Goal: Information Seeking & Learning: Check status

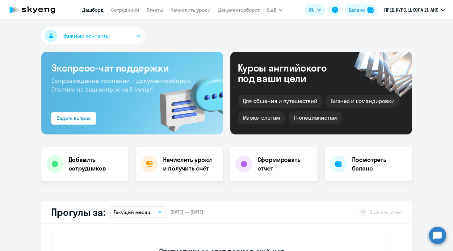
select select "30"
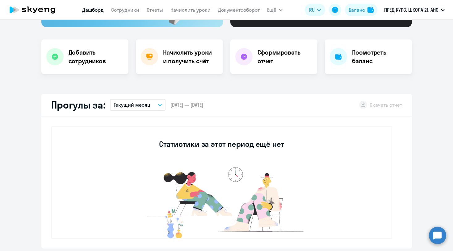
scroll to position [105, 0]
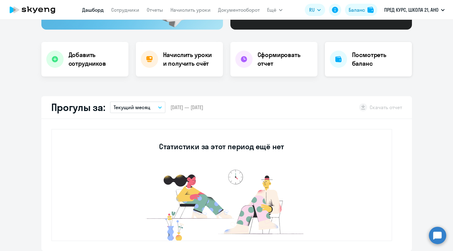
click at [381, 51] on h4 "Посмотреть баланс" at bounding box center [379, 59] width 55 height 17
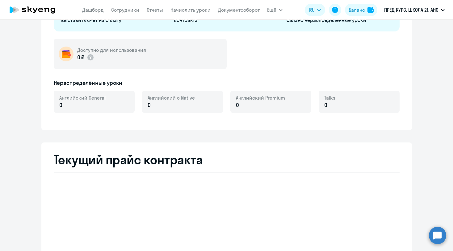
select select "english_adult_not_native_speaker"
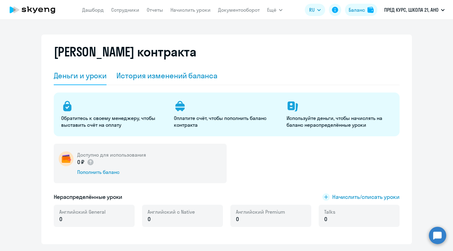
click at [181, 75] on div "История изменений баланса" at bounding box center [166, 76] width 101 height 10
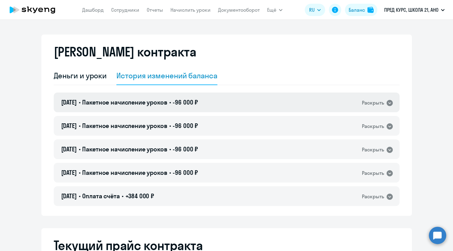
click at [389, 104] on icon at bounding box center [389, 102] width 7 height 7
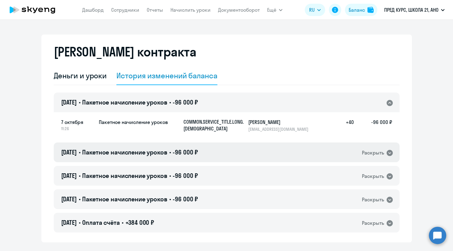
click at [391, 152] on icon at bounding box center [389, 153] width 6 height 6
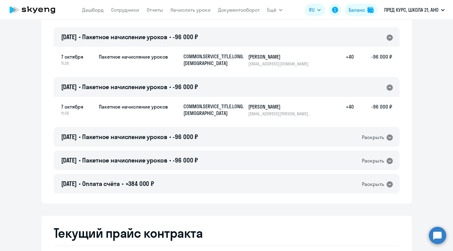
scroll to position [88, 0]
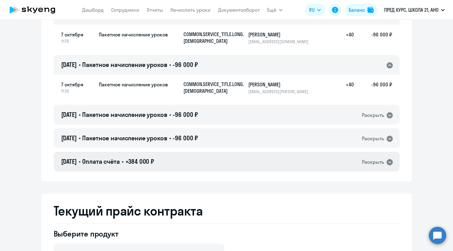
click at [391, 162] on icon at bounding box center [389, 162] width 6 height 6
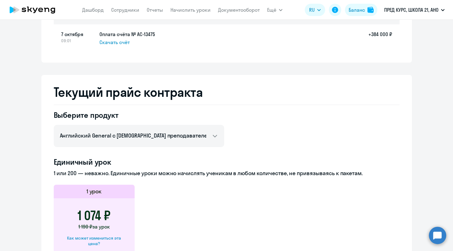
scroll to position [235, 0]
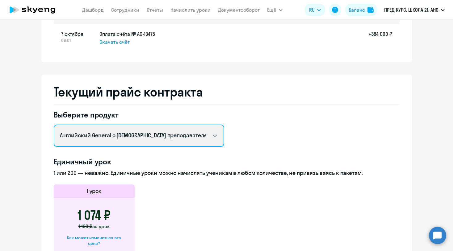
click at [213, 139] on select "Английский General с русскоговорящим преподавателем Английский General с [DEMOG…" at bounding box center [139, 136] width 170 height 22
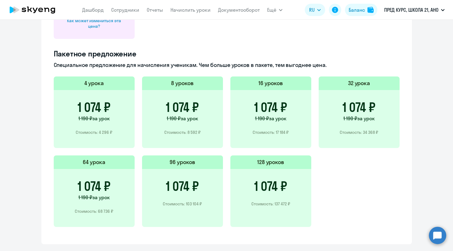
scroll to position [466, 0]
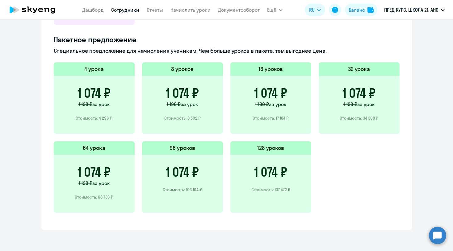
click at [121, 11] on link "Сотрудники" at bounding box center [125, 10] width 28 height 6
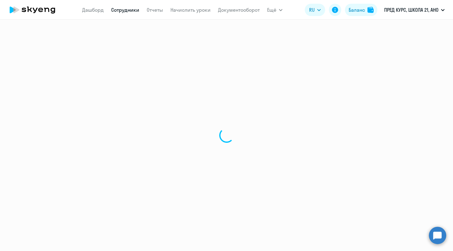
select select "30"
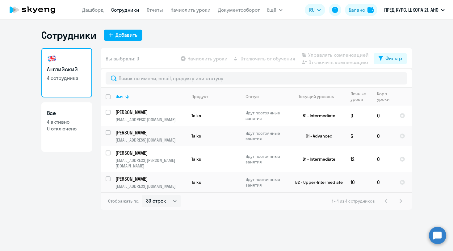
click at [70, 134] on link "Все 4 активно 0 отключено" at bounding box center [66, 126] width 51 height 49
select select "30"
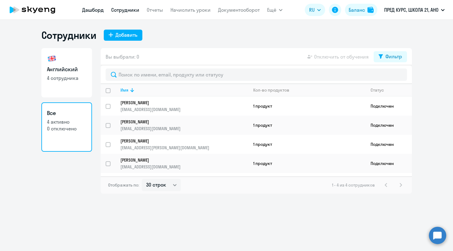
click at [95, 11] on link "Дашборд" at bounding box center [93, 10] width 22 height 6
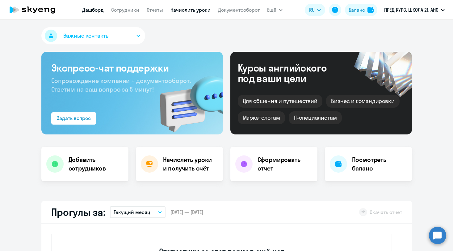
select select "30"
click at [231, 7] on link "Документооборот" at bounding box center [239, 10] width 42 height 6
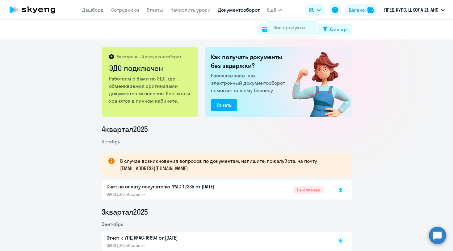
click at [277, 28] on link "Все продукты" at bounding box center [289, 27] width 32 height 6
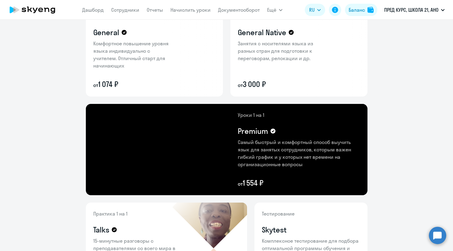
scroll to position [74, 0]
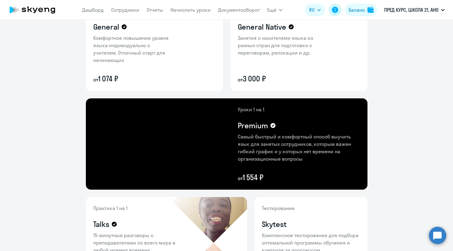
click at [335, 10] on icon at bounding box center [335, 10] width 6 height 6
click at [358, 13] on div "Баланс" at bounding box center [356, 9] width 16 height 7
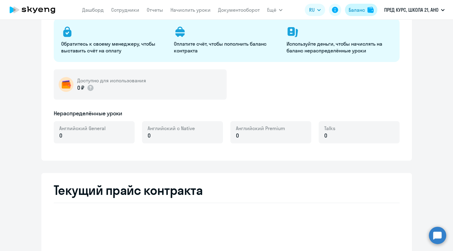
select select "english_adult_not_native_speaker"
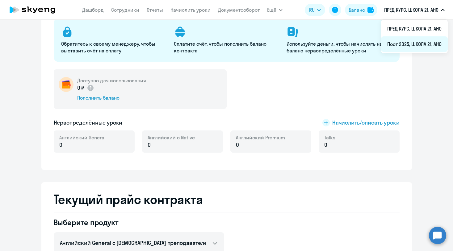
click at [429, 42] on li "Пост 2025, ШКОЛА 21, АНО" at bounding box center [414, 43] width 67 height 15
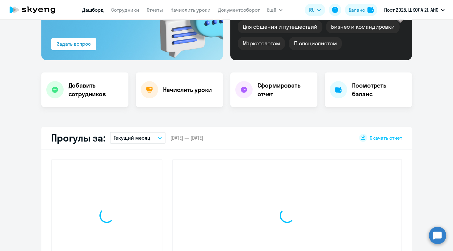
scroll to position [130, 0]
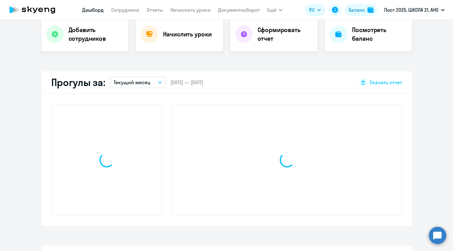
select select "30"
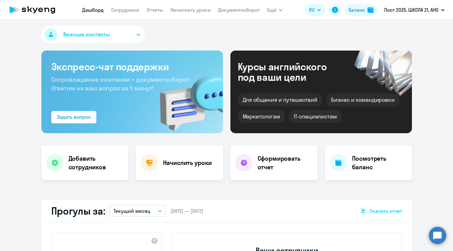
scroll to position [0, 0]
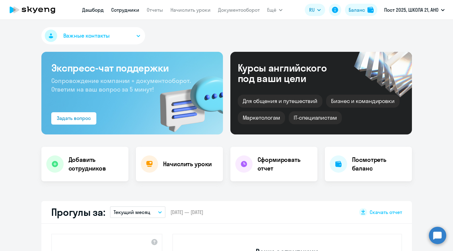
click at [134, 10] on link "Сотрудники" at bounding box center [125, 10] width 28 height 6
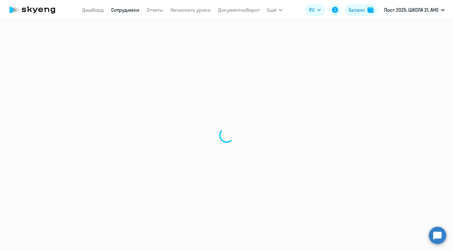
select select "30"
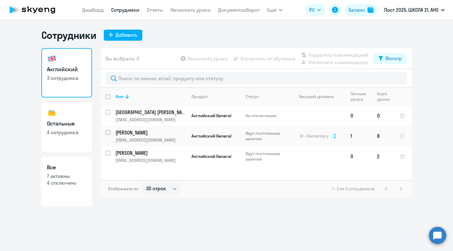
click at [75, 168] on h3 "Все" at bounding box center [66, 168] width 39 height 8
select select "30"
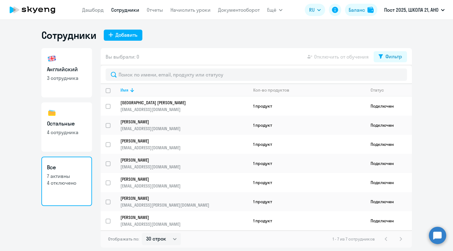
click at [66, 122] on h3 "Остальные" at bounding box center [66, 124] width 39 height 8
select select "30"
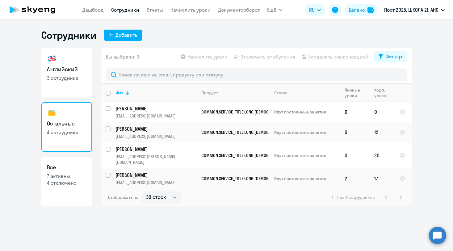
click at [72, 74] on link "Английский 3 сотрудника" at bounding box center [66, 72] width 51 height 49
select select "30"
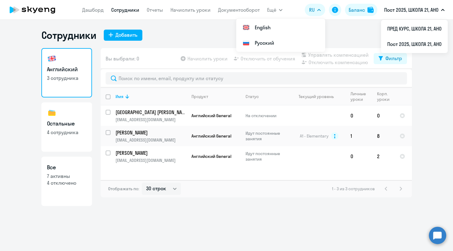
click at [441, 84] on ng-component "Сотрудники Добавить Английский 3 сотрудника Остальные 4 сотрудника Все 7 активн…" at bounding box center [226, 117] width 453 height 177
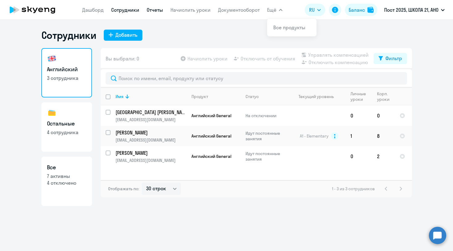
click at [153, 10] on link "Отчеты" at bounding box center [155, 10] width 16 height 6
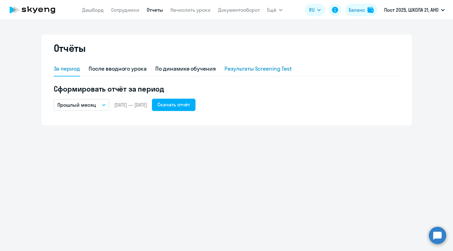
click at [243, 69] on div "Результаты Screening Test" at bounding box center [257, 69] width 67 height 8
